Goal: Contribute content: Contribute content

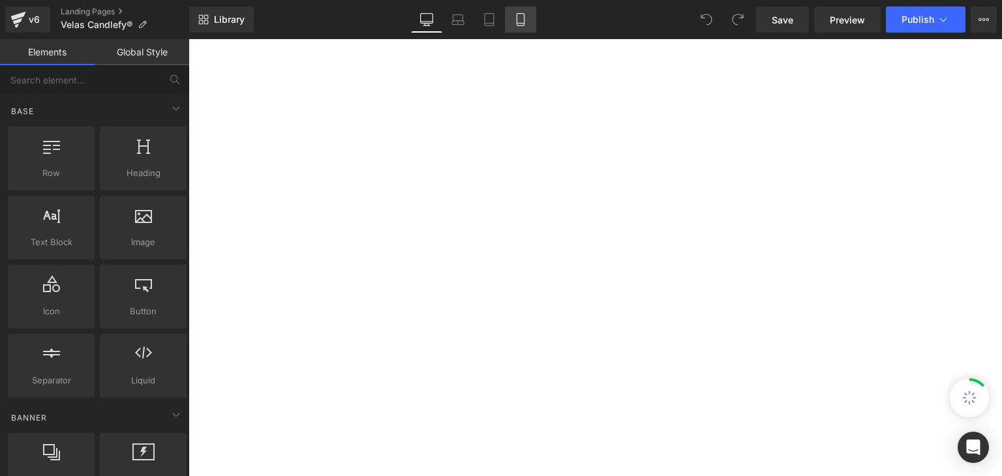
click at [514, 16] on icon at bounding box center [520, 19] width 13 height 13
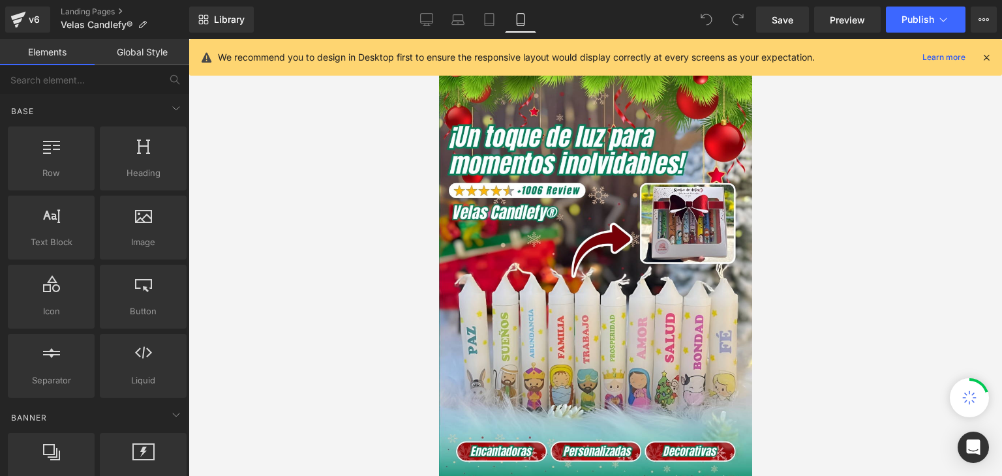
click at [985, 55] on icon at bounding box center [987, 58] width 12 height 12
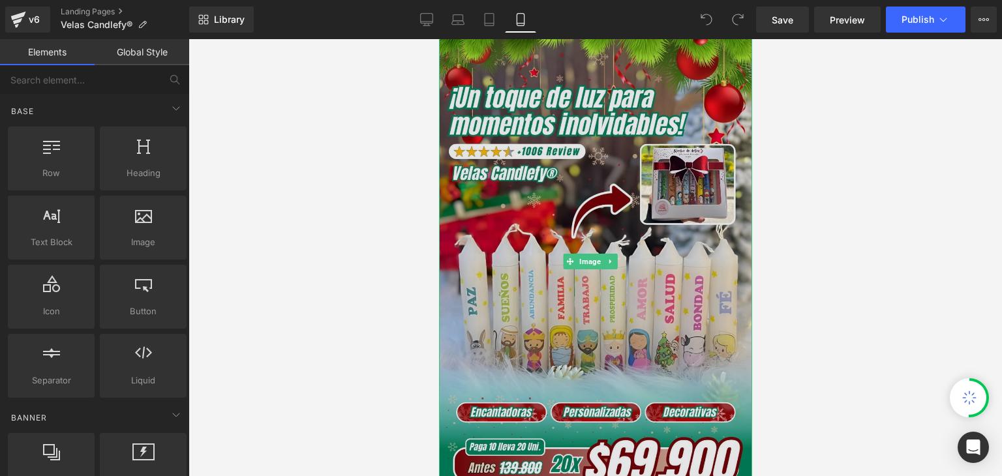
scroll to position [65, 0]
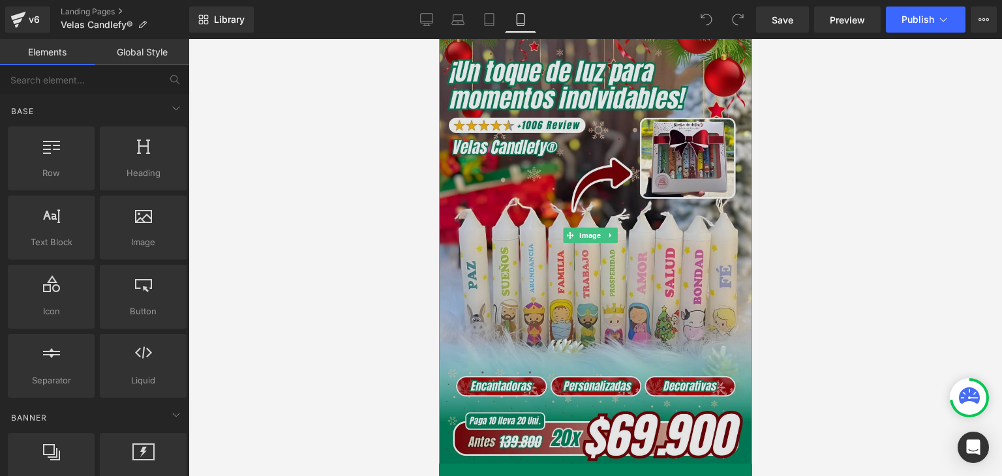
click at [580, 348] on img at bounding box center [595, 235] width 313 height 464
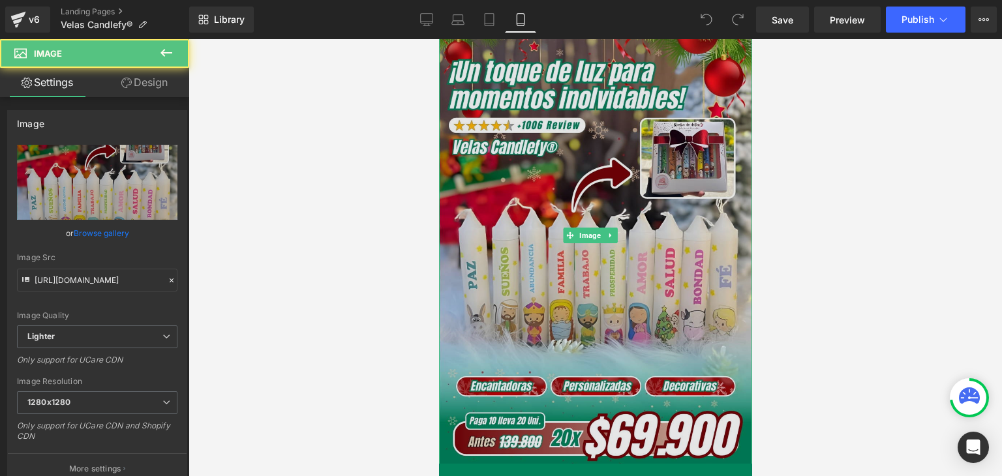
click at [564, 153] on img at bounding box center [595, 235] width 313 height 464
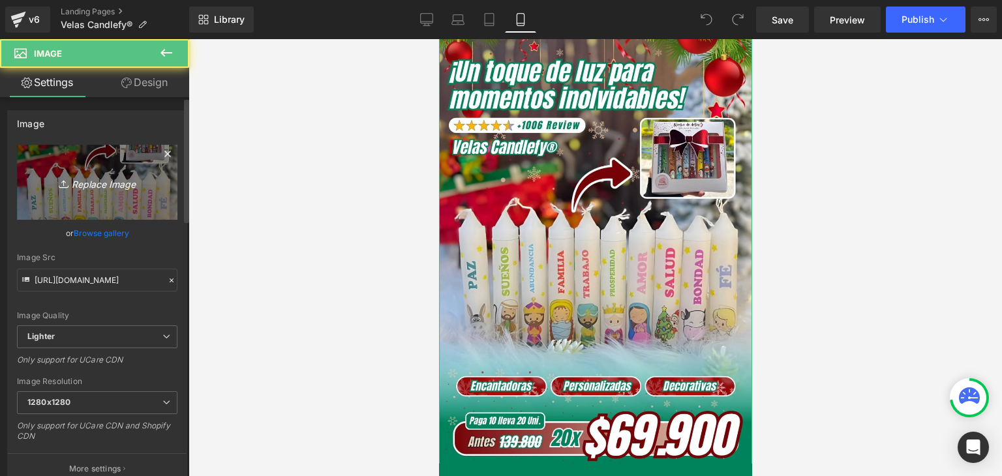
click at [112, 175] on icon "Replace Image" at bounding box center [97, 182] width 104 height 16
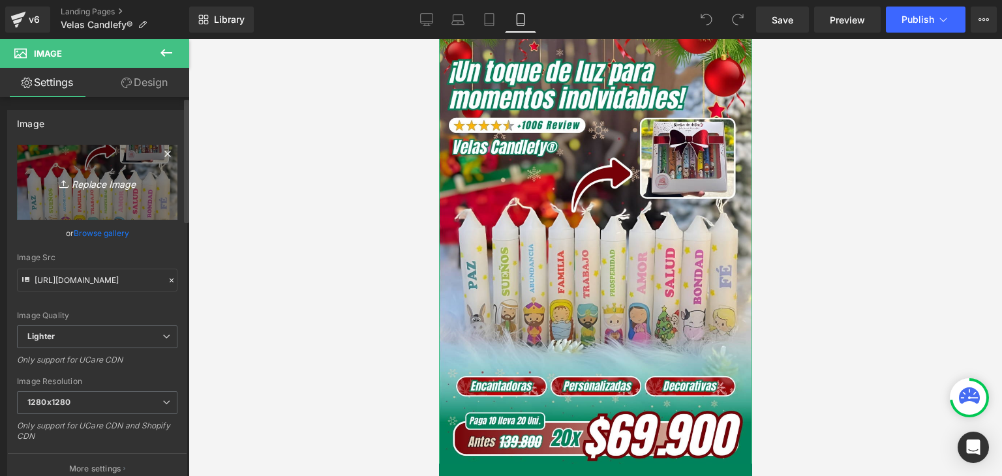
type input "C:\fakepath\Banner Landing.webp"
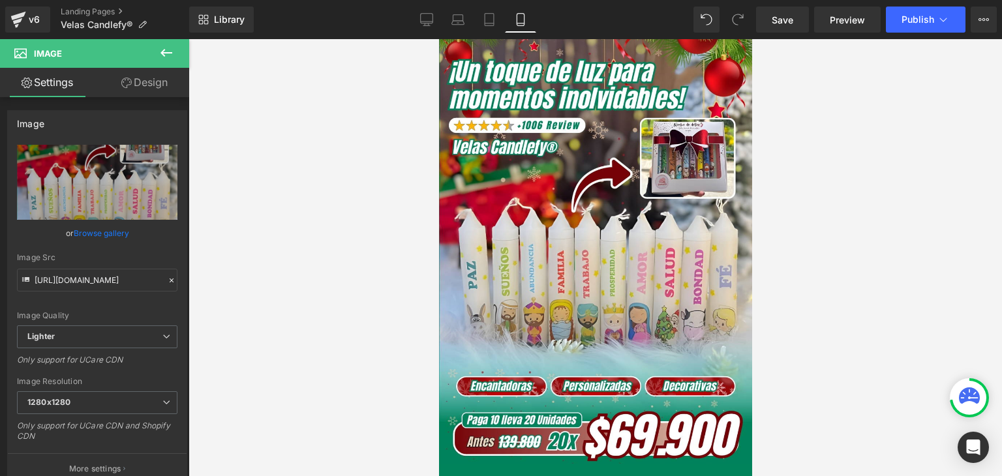
type input "[URL][DOMAIN_NAME]"
click at [910, 25] on button "Publish" at bounding box center [926, 20] width 80 height 26
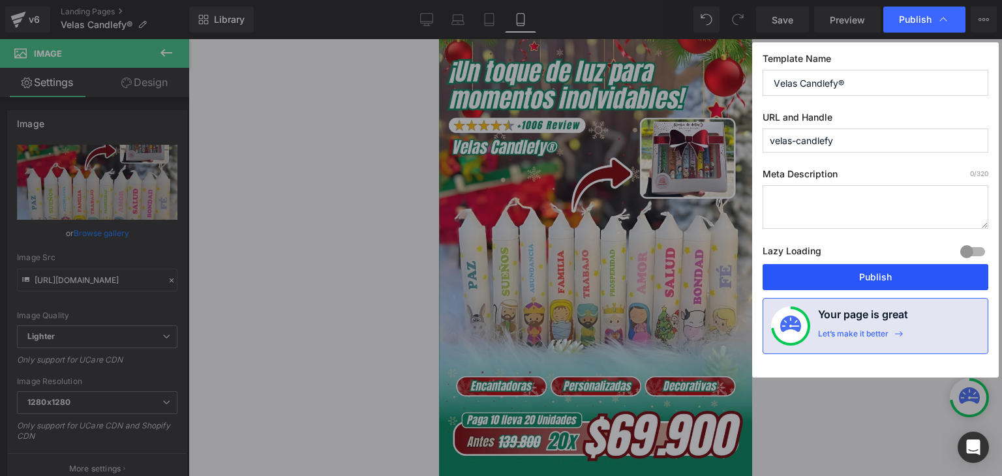
click at [877, 275] on button "Publish" at bounding box center [876, 277] width 226 height 26
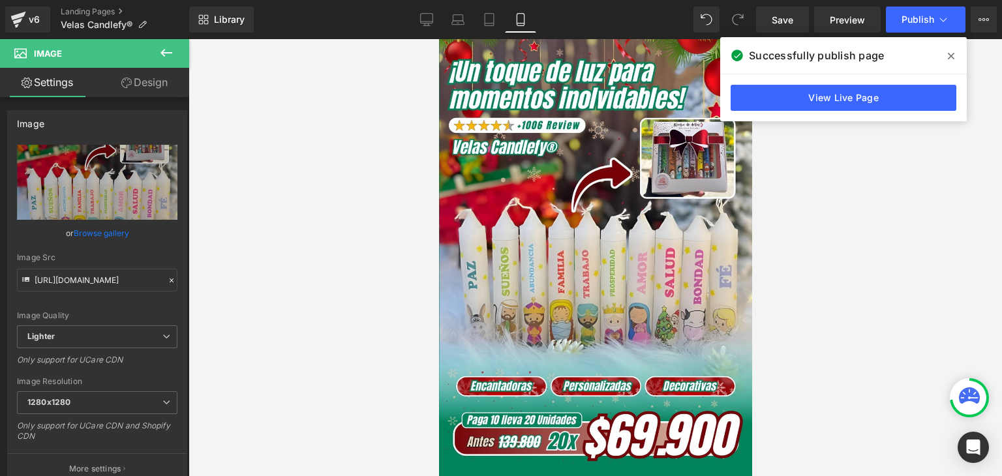
drag, startPoint x: 953, startPoint y: 53, endPoint x: 953, endPoint y: 61, distance: 7.8
click at [953, 53] on icon at bounding box center [951, 56] width 7 height 10
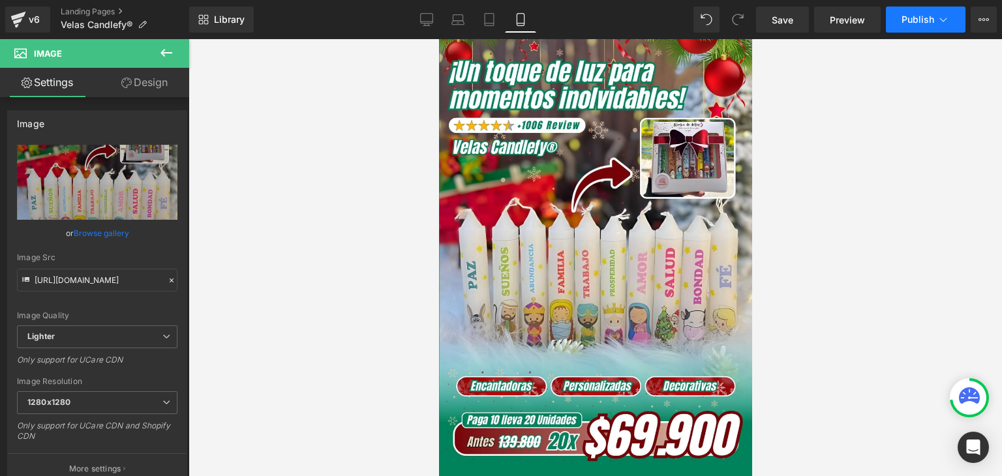
click at [920, 24] on span "Publish" at bounding box center [918, 19] width 33 height 10
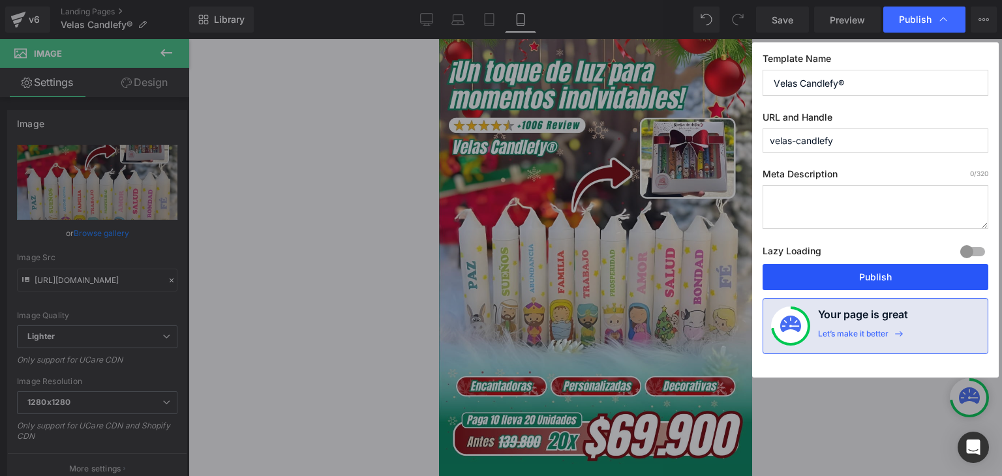
click at [876, 279] on button "Publish" at bounding box center [876, 277] width 226 height 26
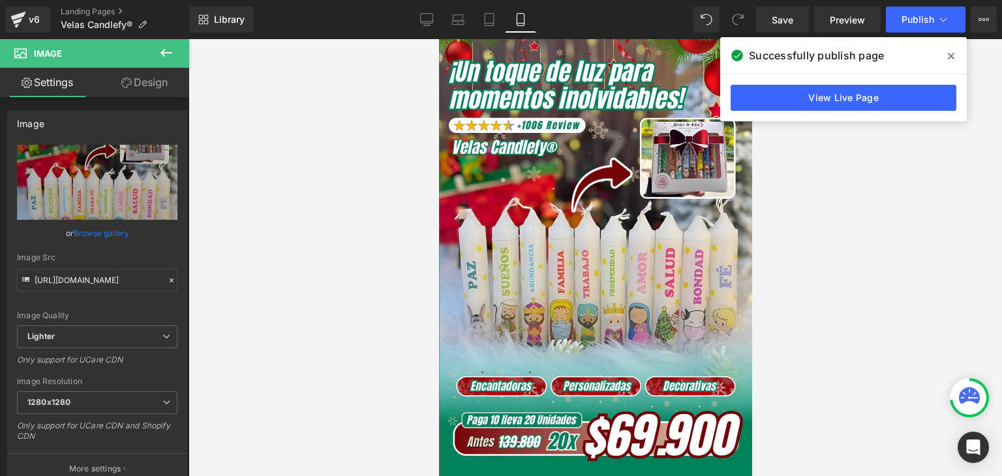
click at [948, 55] on icon at bounding box center [951, 56] width 7 height 10
